Goal: Task Accomplishment & Management: Manage account settings

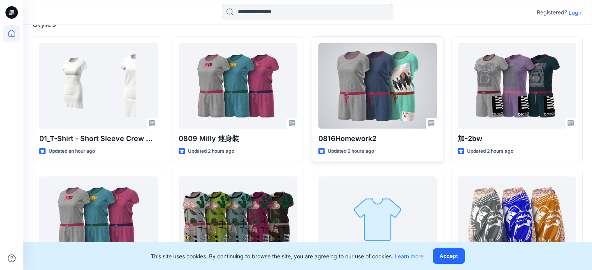
scroll to position [117, 0]
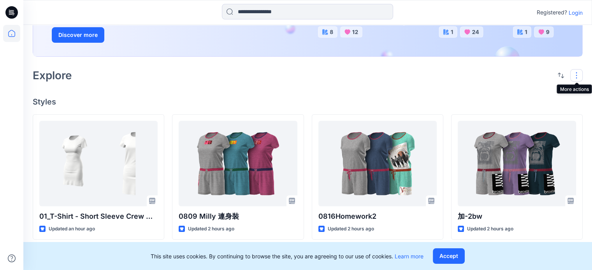
click at [574, 77] on button "button" at bounding box center [576, 75] width 12 height 12
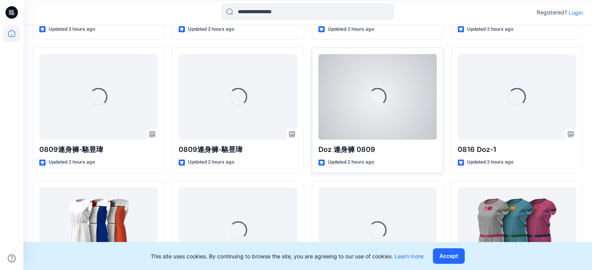
scroll to position [1022, 0]
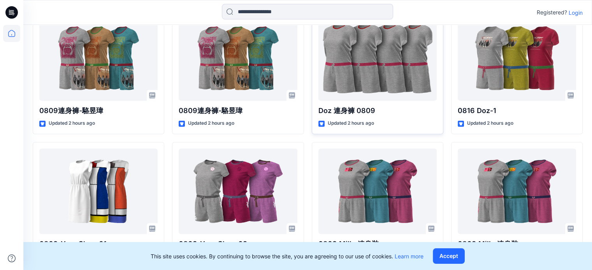
click at [577, 13] on p "Login" at bounding box center [575, 13] width 14 height 8
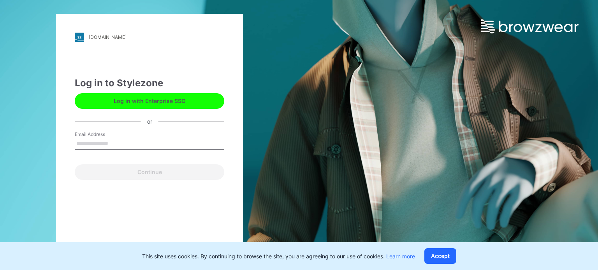
click at [86, 143] on input "Email Address" at bounding box center [149, 144] width 149 height 12
type input "*"
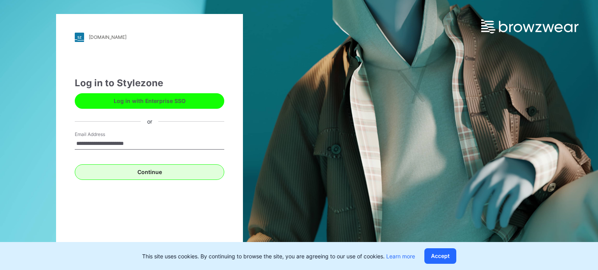
type input "**********"
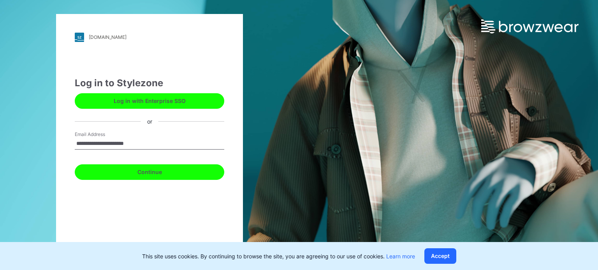
click at [147, 174] on button "Continue" at bounding box center [149, 173] width 149 height 16
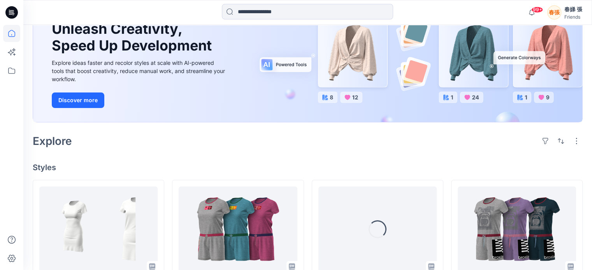
scroll to position [117, 0]
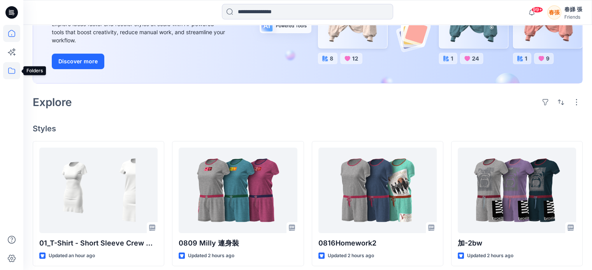
click at [12, 75] on icon at bounding box center [11, 70] width 17 height 17
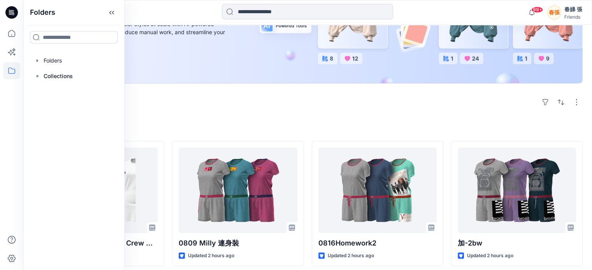
click at [12, 72] on icon at bounding box center [11, 70] width 17 height 17
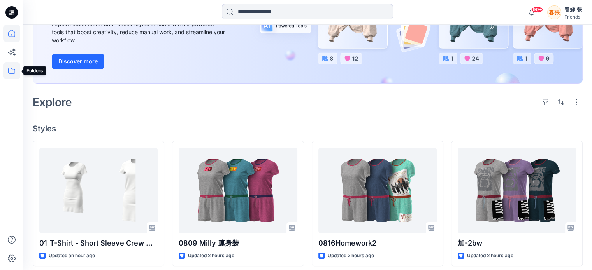
click at [12, 69] on icon at bounding box center [11, 71] width 7 height 6
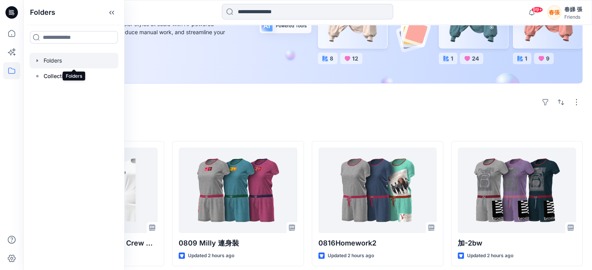
click at [51, 61] on div at bounding box center [74, 61] width 89 height 16
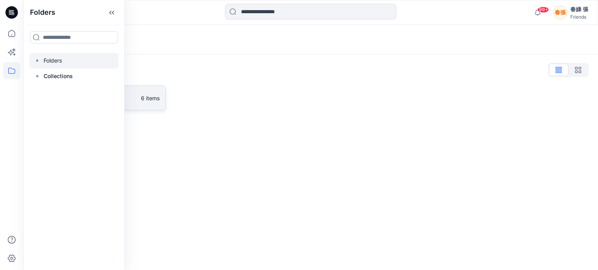
click at [149, 101] on p "6 items" at bounding box center [150, 98] width 19 height 8
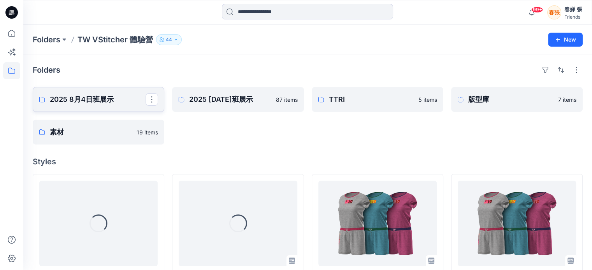
click at [87, 99] on p "2025 8月4日班展示" at bounding box center [98, 99] width 96 height 11
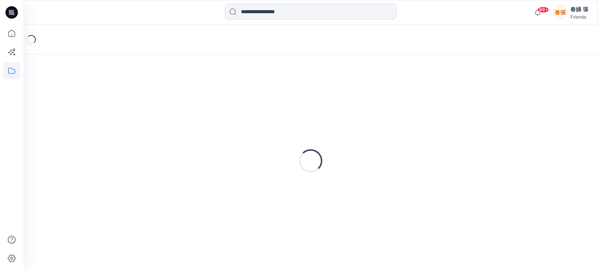
click at [87, 99] on div "Loading..." at bounding box center [310, 161] width 555 height 194
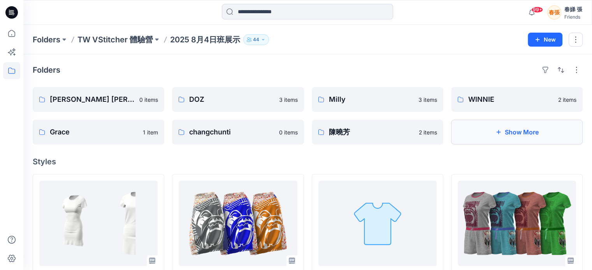
click at [508, 136] on button "Show More" at bounding box center [516, 132] width 131 height 25
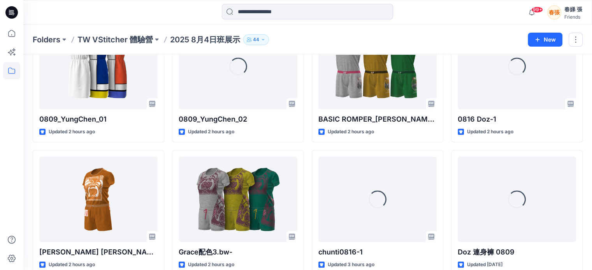
scroll to position [700, 0]
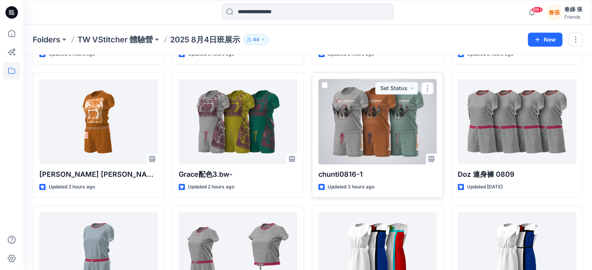
click at [324, 84] on span at bounding box center [324, 85] width 6 height 6
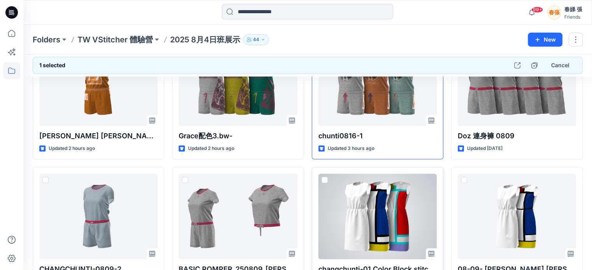
scroll to position [778, 0]
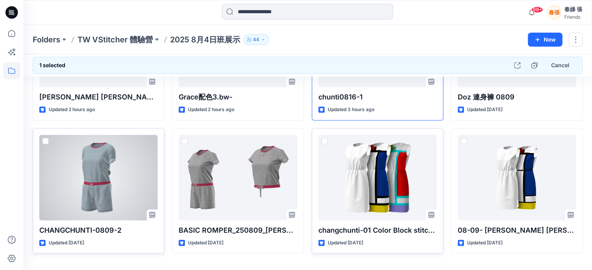
click at [46, 140] on span at bounding box center [45, 141] width 6 height 6
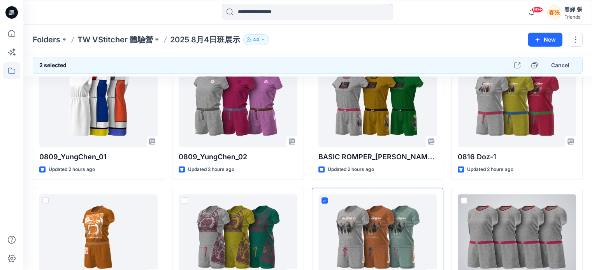
scroll to position [546, 0]
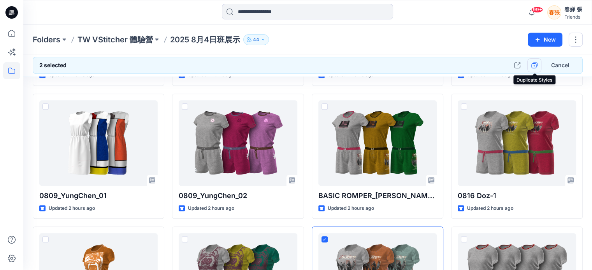
click at [533, 65] on icon "button" at bounding box center [534, 65] width 6 height 6
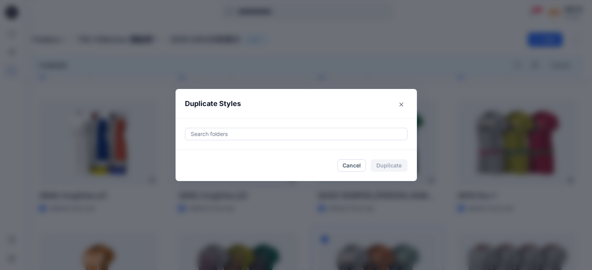
click at [223, 134] on div at bounding box center [296, 134] width 212 height 9
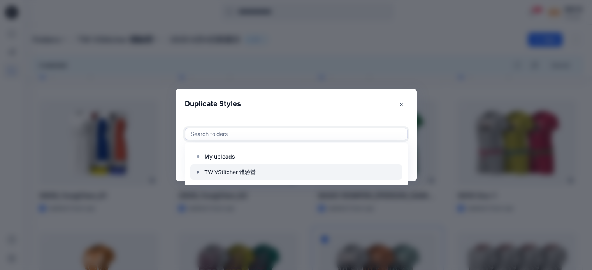
click at [201, 172] on icon "button" at bounding box center [198, 172] width 6 height 6
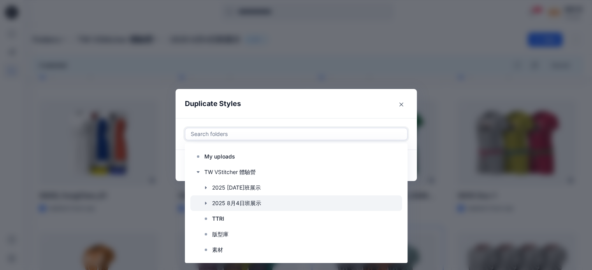
click at [207, 203] on icon "button" at bounding box center [206, 203] width 6 height 6
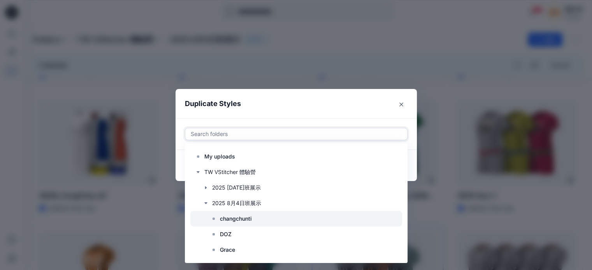
click at [224, 219] on p "changchunti" at bounding box center [236, 218] width 32 height 9
click at [224, 218] on p "changchunti" at bounding box center [236, 218] width 32 height 9
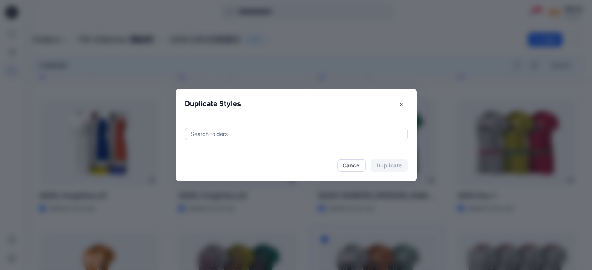
click at [302, 104] on header "Duplicate Styles" at bounding box center [288, 104] width 226 height 30
click at [368, 135] on div at bounding box center [296, 134] width 212 height 9
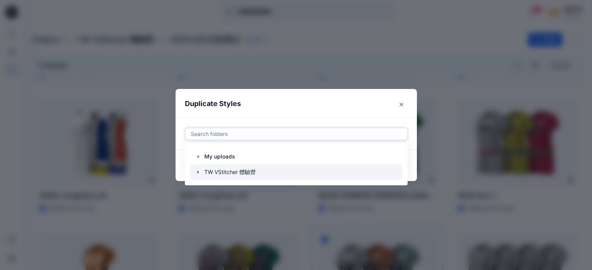
click at [201, 174] on icon "button" at bounding box center [198, 172] width 6 height 6
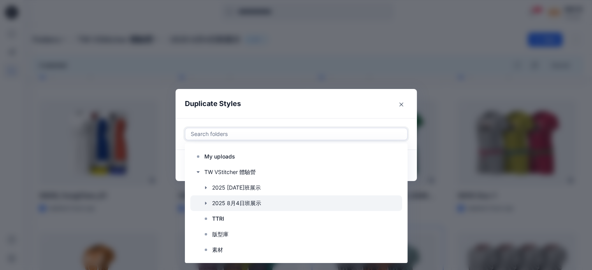
click at [209, 203] on icon "button" at bounding box center [206, 203] width 6 height 6
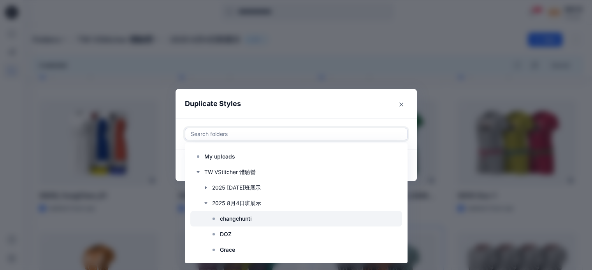
click at [236, 219] on p "changchunti" at bounding box center [236, 218] width 32 height 9
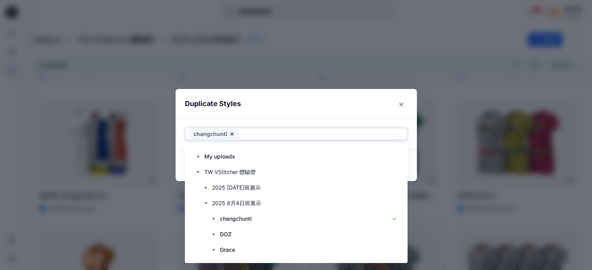
click at [336, 105] on header "Duplicate Styles" at bounding box center [288, 104] width 226 height 30
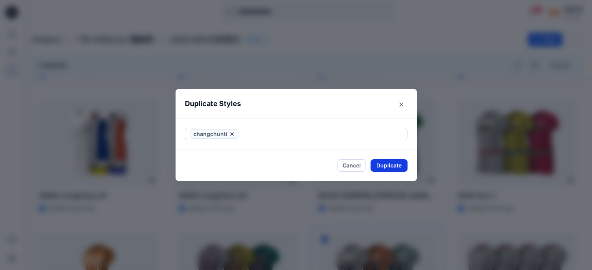
click at [384, 166] on button "Duplicate" at bounding box center [388, 165] width 37 height 12
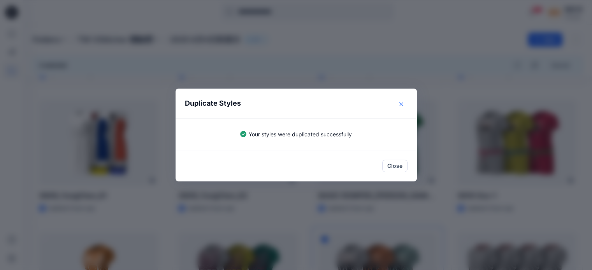
click at [407, 103] on button "Close" at bounding box center [401, 104] width 12 height 12
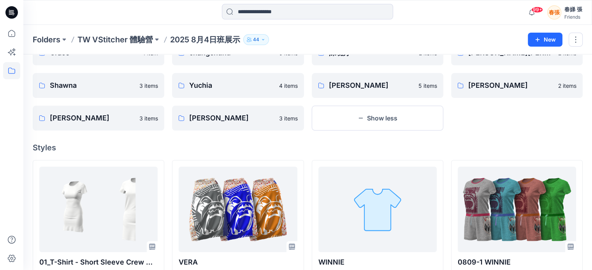
scroll to position [0, 0]
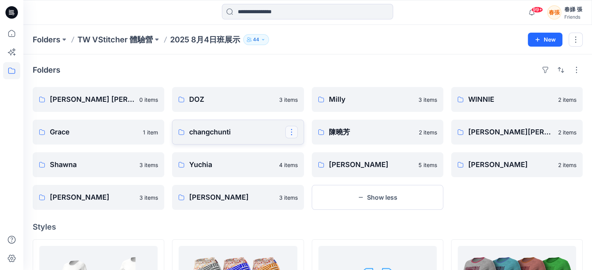
click at [288, 132] on button "button" at bounding box center [291, 132] width 12 height 12
click at [251, 134] on p "changchunti" at bounding box center [237, 132] width 96 height 11
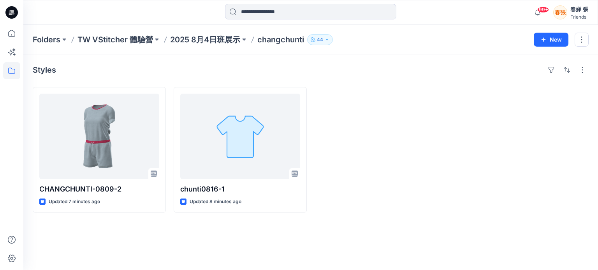
click at [576, 8] on div "春娣 張" at bounding box center [579, 9] width 18 height 9
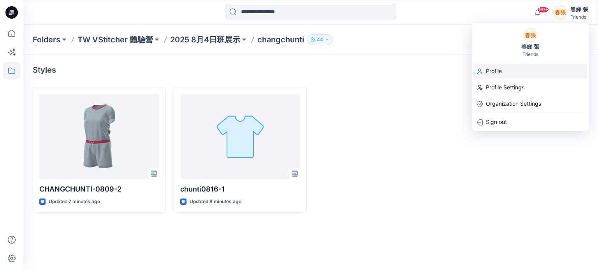
click at [479, 72] on icon at bounding box center [479, 71] width 6 height 6
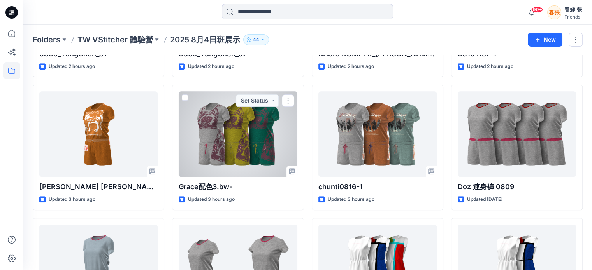
scroll to position [661, 0]
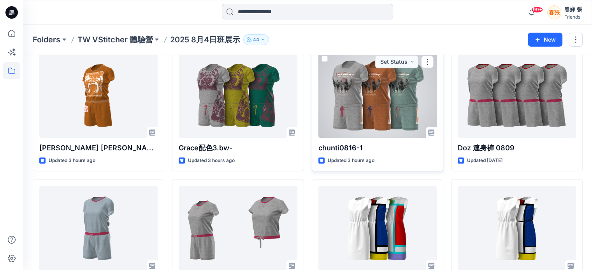
click at [324, 57] on span at bounding box center [324, 59] width 6 height 6
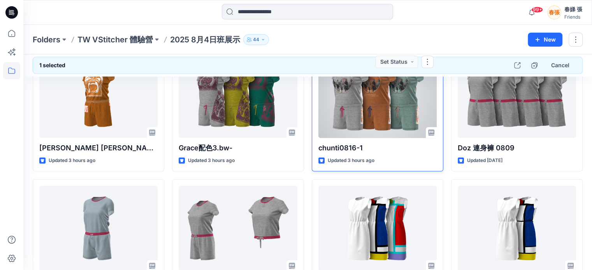
scroll to position [661, 0]
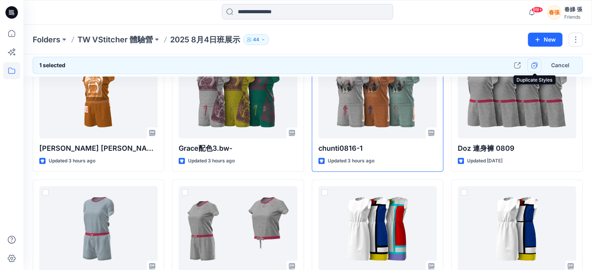
click at [536, 64] on icon "button" at bounding box center [533, 65] width 5 height 5
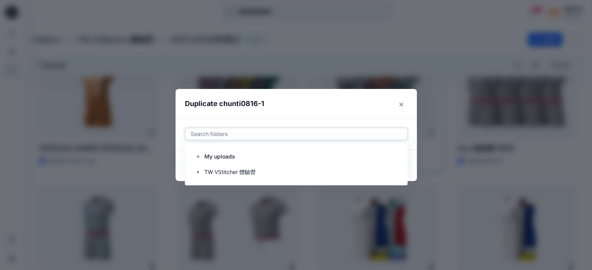
click at [354, 133] on div at bounding box center [296, 134] width 212 height 9
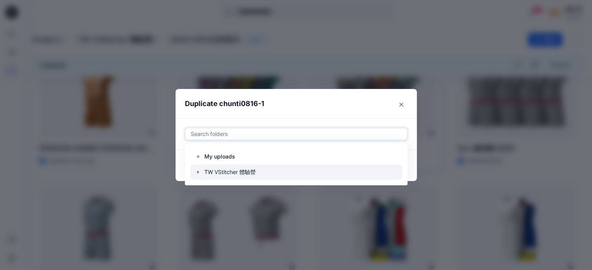
click at [249, 172] on div at bounding box center [296, 173] width 212 height 16
click at [199, 171] on icon "button" at bounding box center [198, 172] width 6 height 6
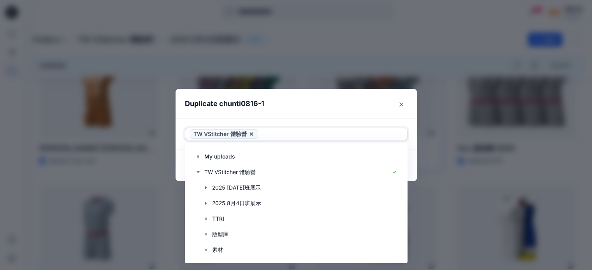
click at [253, 135] on icon at bounding box center [251, 134] width 6 height 6
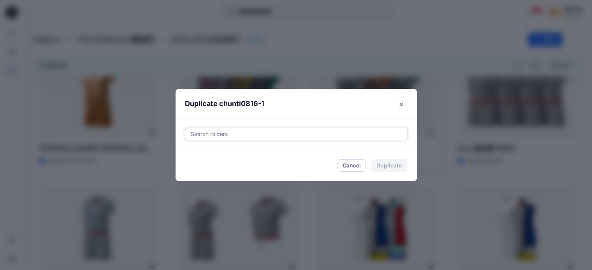
click at [336, 136] on div at bounding box center [296, 134] width 212 height 9
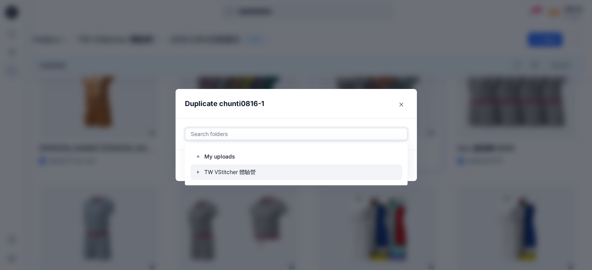
click at [198, 172] on icon "button" at bounding box center [198, 172] width 2 height 3
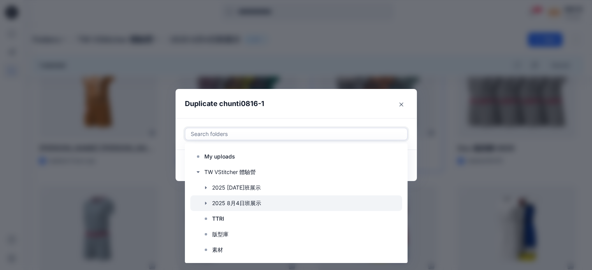
click at [206, 203] on icon "button" at bounding box center [206, 203] width 2 height 3
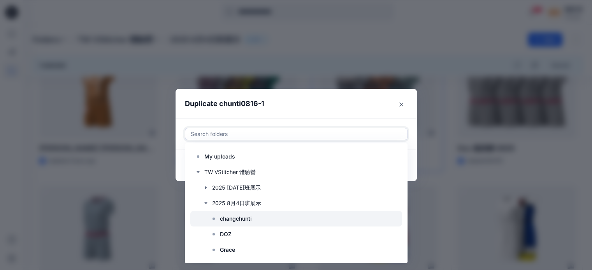
click at [228, 221] on p "changchunti" at bounding box center [236, 218] width 32 height 9
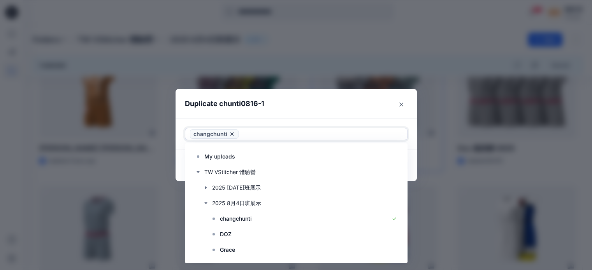
click at [336, 106] on header "Duplicate chunti0816-1" at bounding box center [288, 104] width 226 height 30
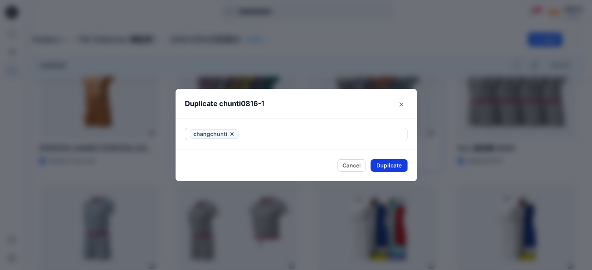
click at [384, 166] on button "Duplicate" at bounding box center [388, 165] width 37 height 12
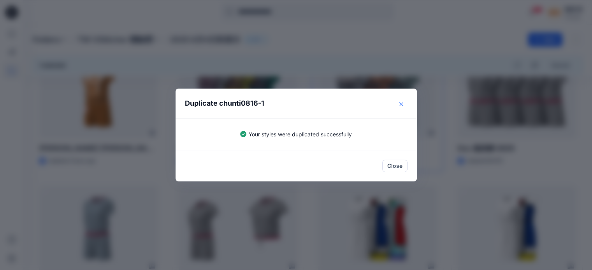
click at [403, 105] on icon "Close" at bounding box center [401, 104] width 4 height 4
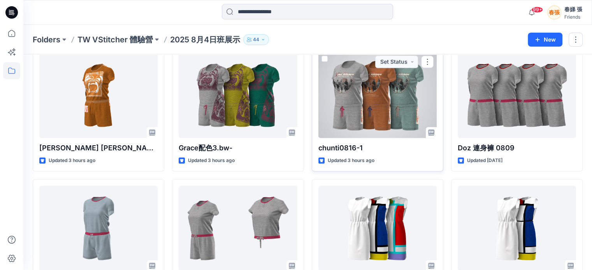
scroll to position [622, 0]
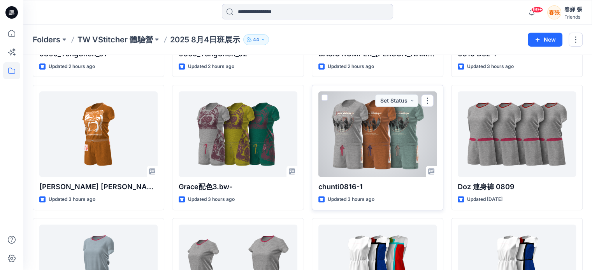
click at [324, 98] on span at bounding box center [324, 98] width 6 height 6
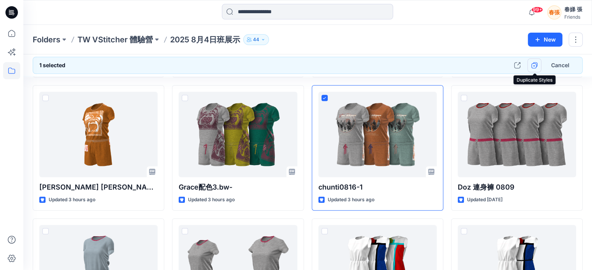
click at [532, 67] on icon "button" at bounding box center [534, 65] width 6 height 6
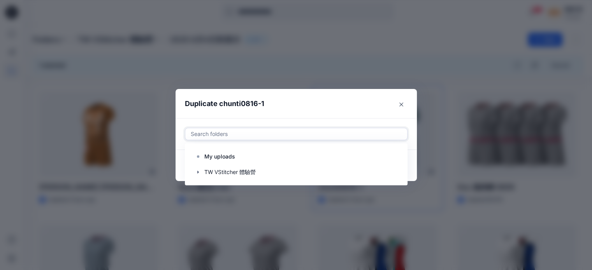
click at [216, 133] on div at bounding box center [296, 134] width 212 height 9
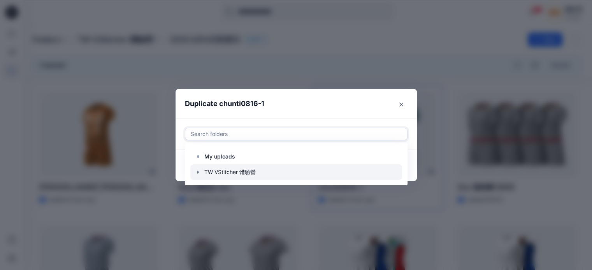
click at [201, 172] on icon "button" at bounding box center [198, 172] width 6 height 6
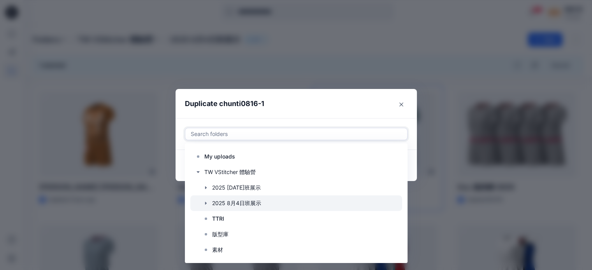
click at [207, 203] on icon "button" at bounding box center [206, 203] width 6 height 6
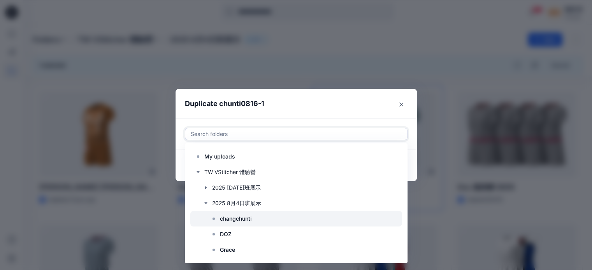
click at [226, 219] on p "changchunti" at bounding box center [236, 218] width 32 height 9
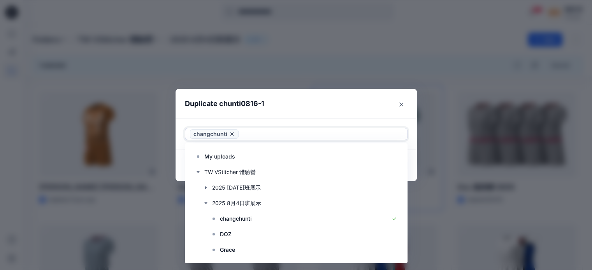
click at [325, 111] on header "Duplicate chunti0816-1" at bounding box center [288, 104] width 226 height 30
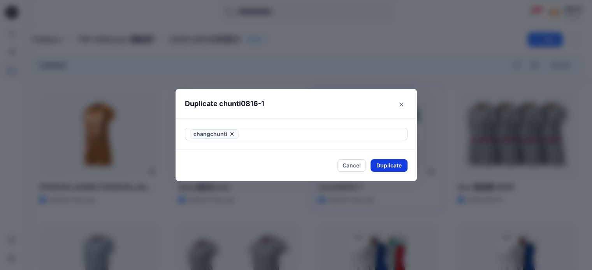
click at [388, 166] on button "Duplicate" at bounding box center [388, 165] width 37 height 12
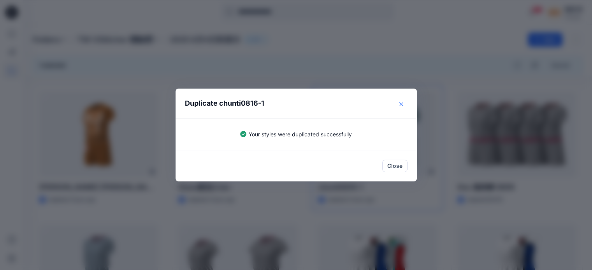
click at [403, 104] on icon "Close" at bounding box center [401, 104] width 4 height 4
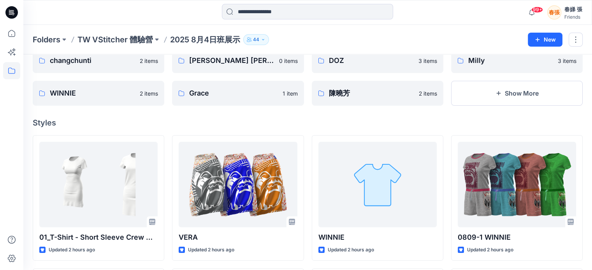
scroll to position [0, 0]
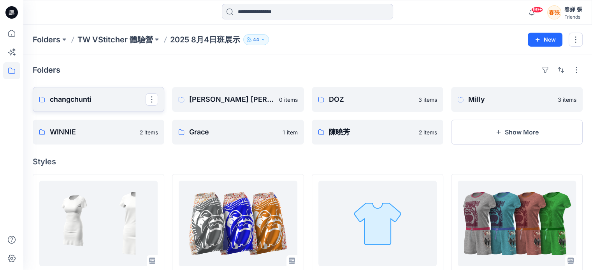
click at [84, 104] on p "changchunti" at bounding box center [98, 99] width 96 height 11
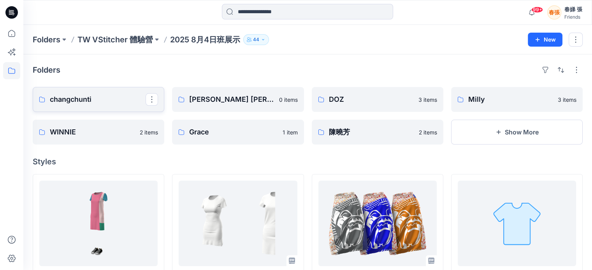
click at [67, 102] on p "changchunti" at bounding box center [98, 99] width 96 height 11
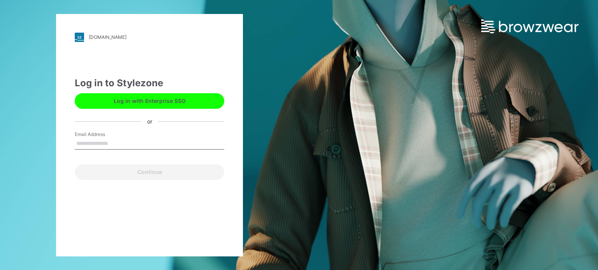
click at [135, 138] on input "Email Address" at bounding box center [149, 144] width 149 height 12
type input "**********"
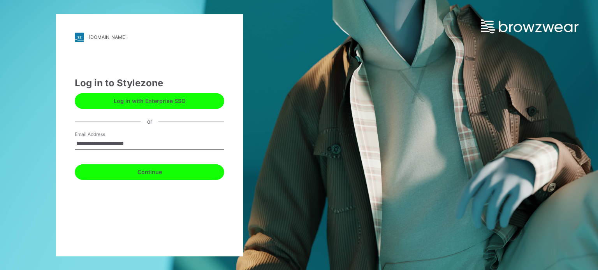
click at [140, 175] on button "Continue" at bounding box center [149, 173] width 149 height 16
click at [144, 173] on button "Continue" at bounding box center [149, 173] width 149 height 16
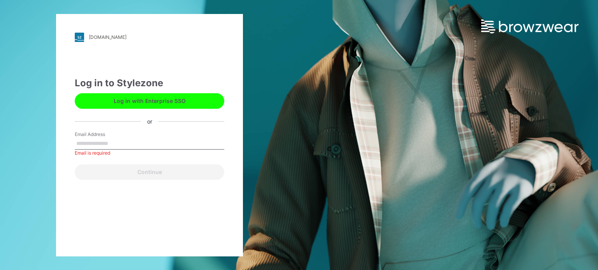
click at [116, 143] on input "Email Address" at bounding box center [149, 144] width 149 height 12
type input "**********"
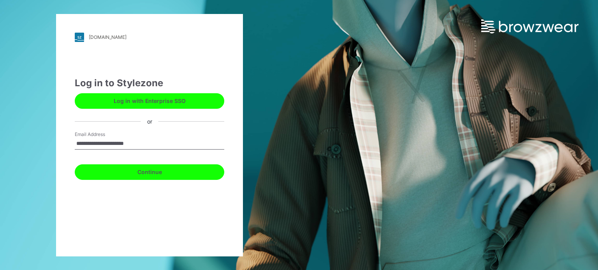
click at [154, 172] on button "Continue" at bounding box center [149, 173] width 149 height 16
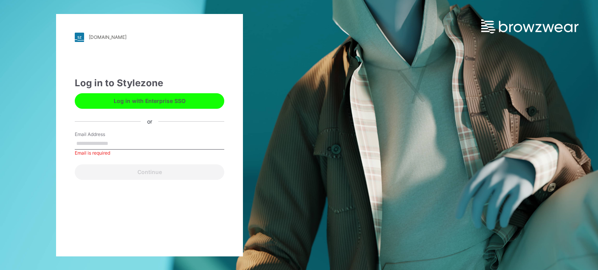
click at [108, 144] on input "Email Address" at bounding box center [149, 144] width 149 height 12
type input "**********"
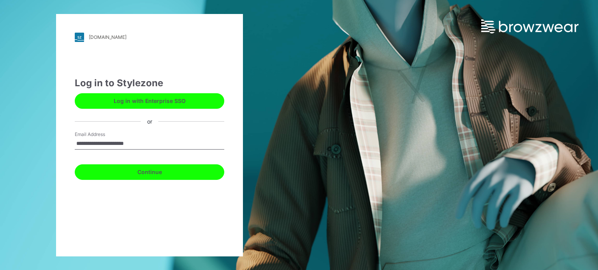
click at [140, 173] on button "Continue" at bounding box center [149, 173] width 149 height 16
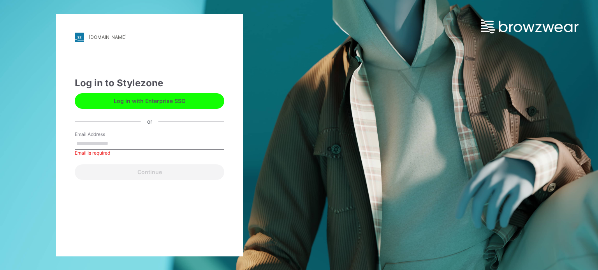
click at [115, 144] on input "Email Address" at bounding box center [149, 144] width 149 height 12
type input "**********"
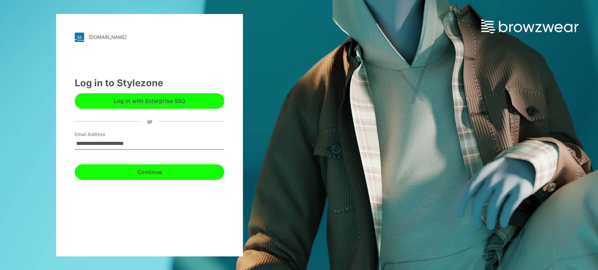
click at [132, 174] on button "Continue" at bounding box center [149, 173] width 149 height 16
